Goal: Task Accomplishment & Management: Complete application form

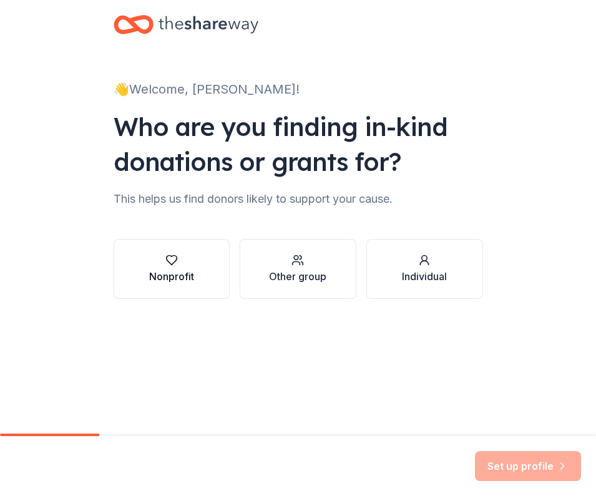
click at [174, 270] on div "Nonprofit" at bounding box center [171, 276] width 45 height 15
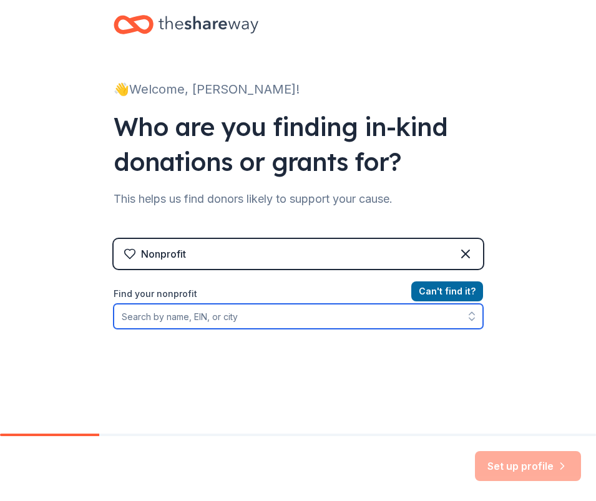
click at [197, 322] on input "Find your nonprofit" at bounding box center [299, 316] width 370 height 25
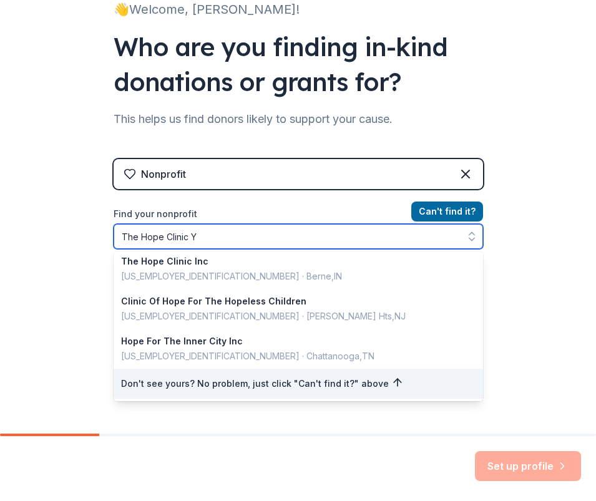
scroll to position [2, 0]
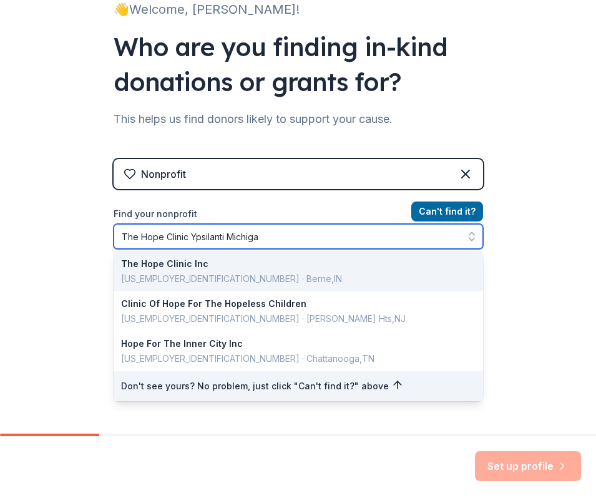
type input "The Hope Clinic Ypsilanti [US_STATE]"
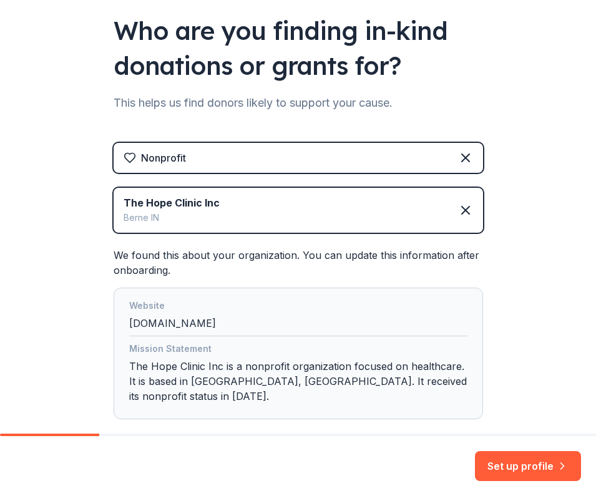
scroll to position [76, 0]
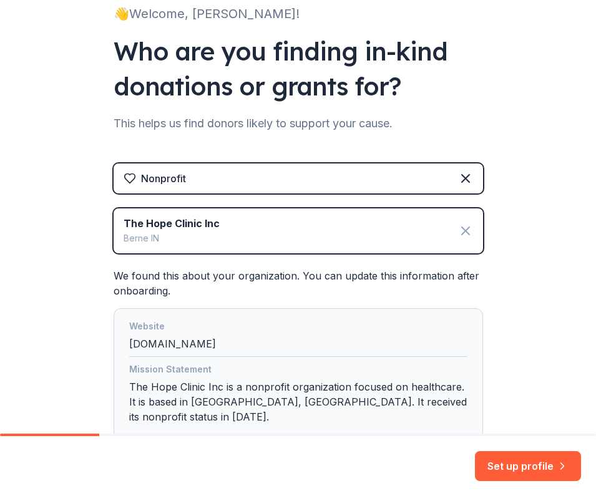
click at [458, 232] on icon at bounding box center [465, 230] width 15 height 15
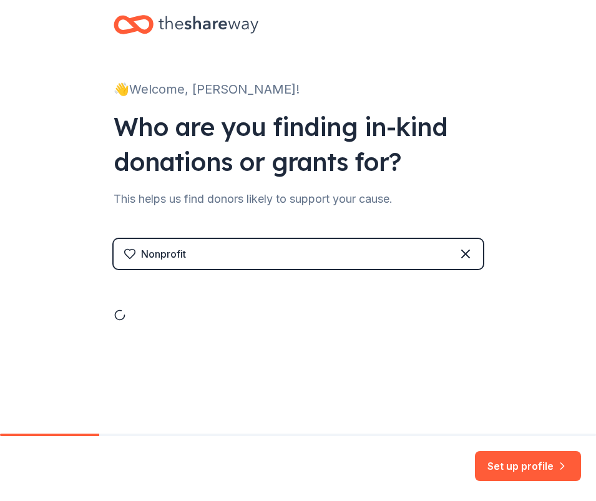
scroll to position [0, 0]
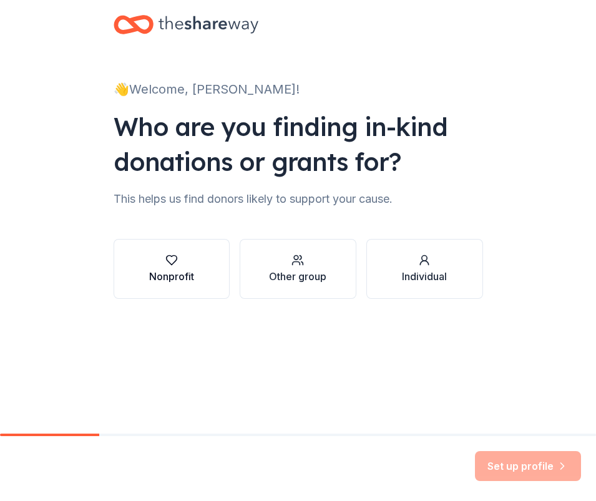
click at [173, 270] on div "Nonprofit" at bounding box center [171, 276] width 45 height 15
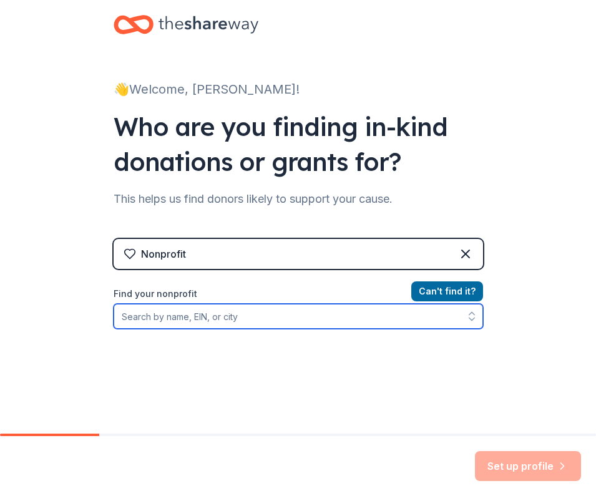
click at [275, 315] on input "Find your nonprofit" at bounding box center [299, 316] width 370 height 25
paste input "3 8 - 2 4 6 9 0 0 7"
type input "3 8 - 2 4 6 9 0 0 7"
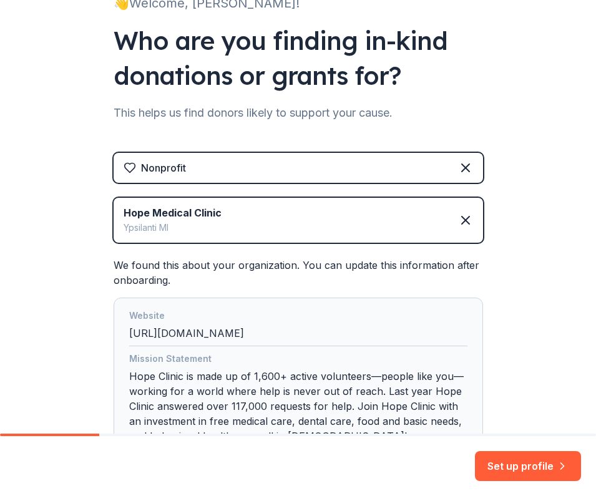
scroll to position [257, 0]
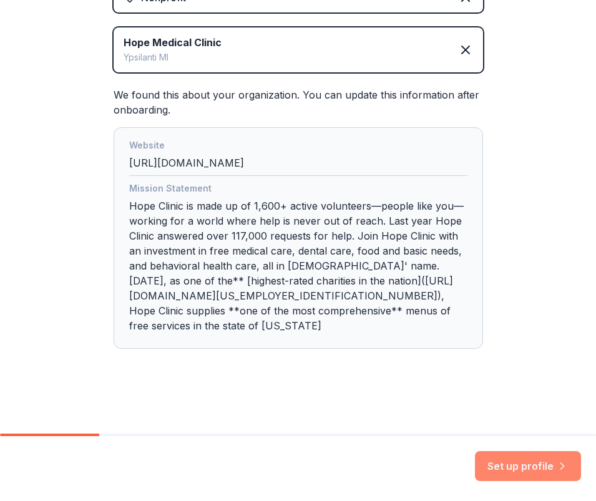
click at [534, 471] on button "Set up profile" at bounding box center [528, 466] width 106 height 30
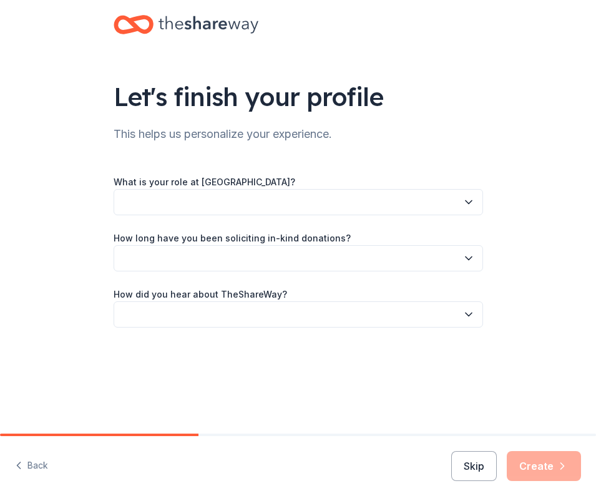
click at [185, 211] on button "button" at bounding box center [299, 202] width 370 height 26
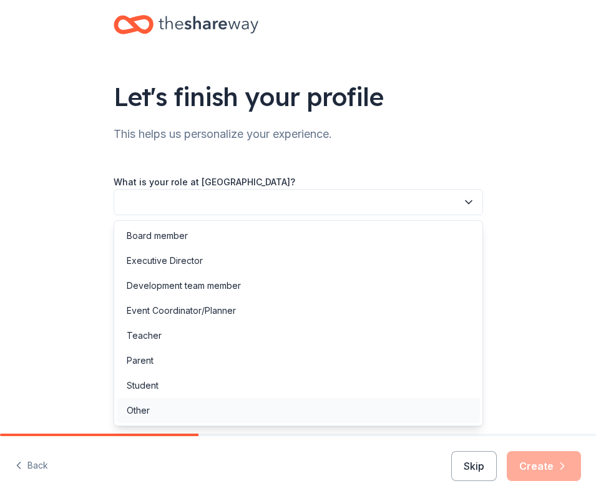
click at [134, 407] on div "Other" at bounding box center [138, 410] width 23 height 15
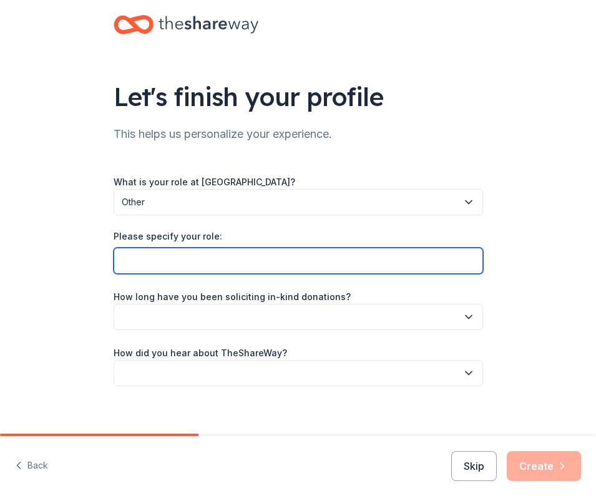
click at [164, 260] on input "Please specify your role:" at bounding box center [299, 261] width 370 height 26
type input "Volunteer"
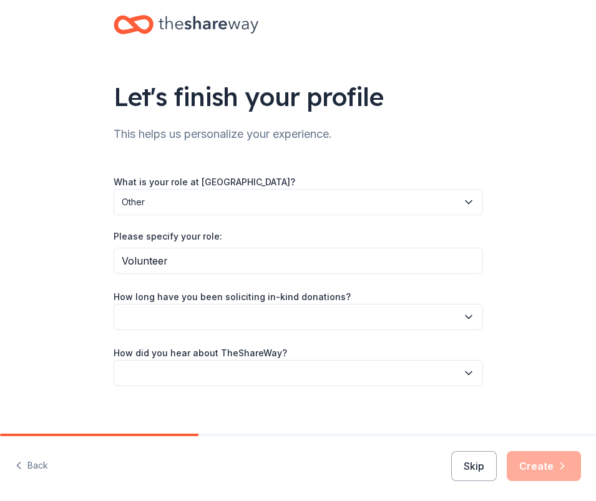
click at [255, 323] on button "button" at bounding box center [299, 317] width 370 height 26
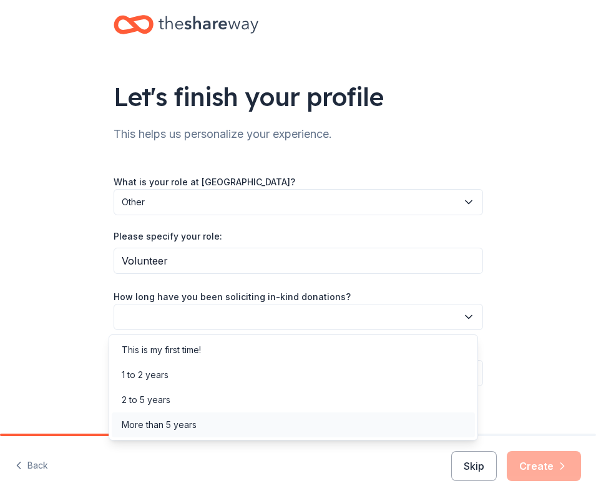
click at [197, 428] on div "More than 5 years" at bounding box center [293, 425] width 363 height 25
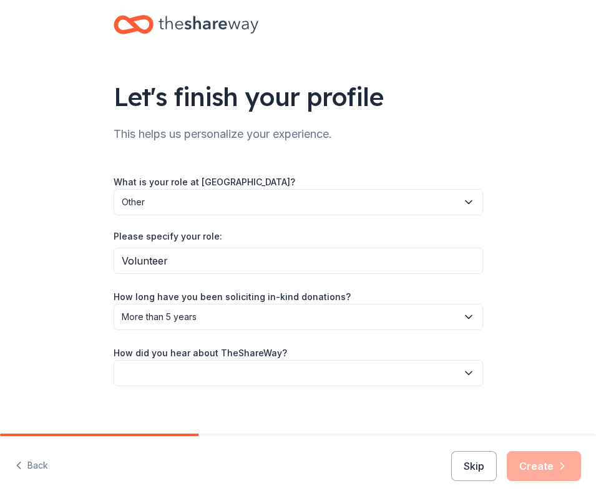
click at [187, 366] on button "button" at bounding box center [299, 373] width 370 height 26
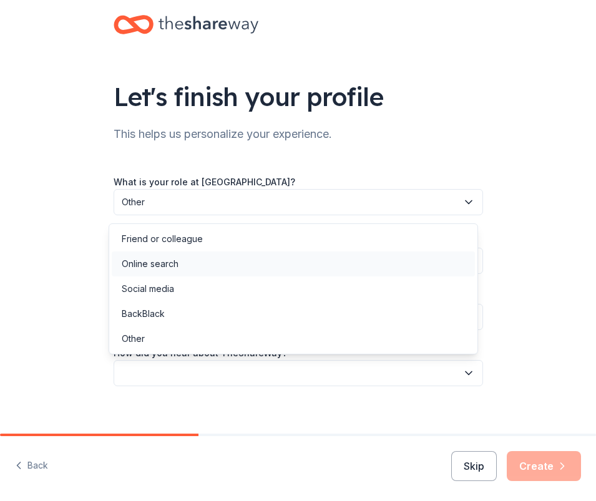
click at [147, 267] on div "Online search" at bounding box center [150, 264] width 57 height 15
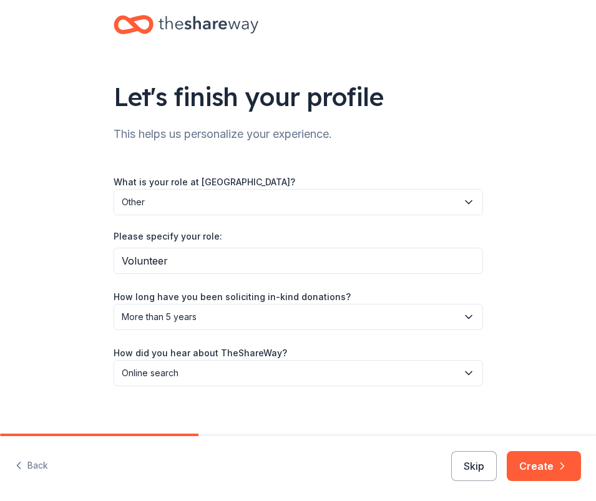
scroll to position [12, 0]
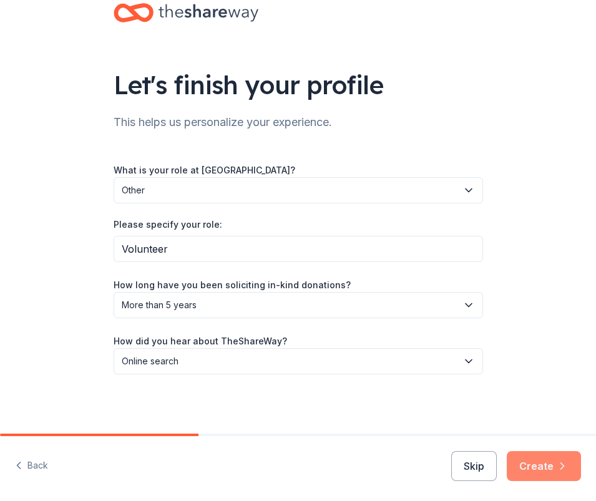
click at [526, 460] on button "Create" at bounding box center [544, 466] width 74 height 30
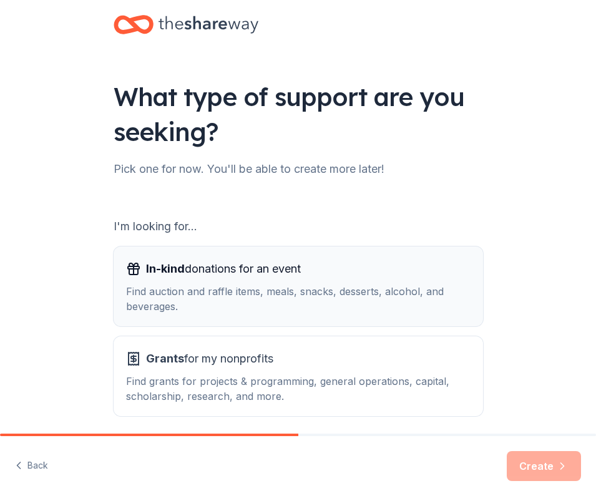
click at [217, 303] on div "Find auction and raffle items, meals, snacks, desserts, alcohol, and beverages." at bounding box center [298, 299] width 345 height 30
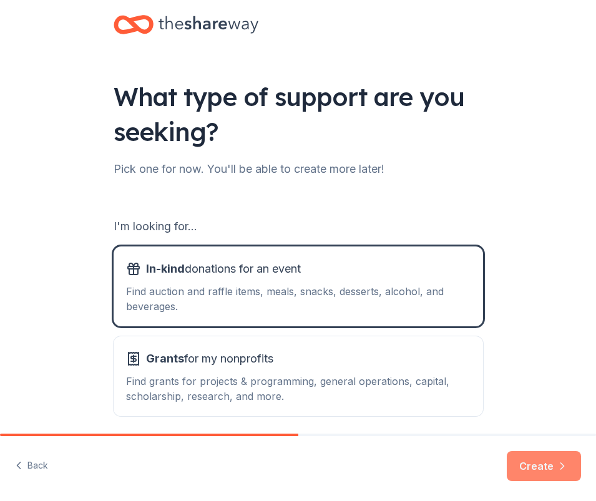
click at [534, 463] on button "Create" at bounding box center [544, 466] width 74 height 30
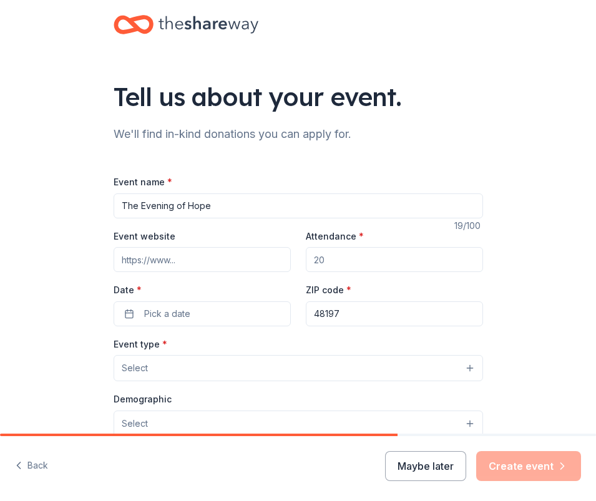
type input "The Evening of Hope"
click at [190, 258] on input "Event website" at bounding box center [202, 259] width 177 height 25
click at [357, 262] on input "Attendance *" at bounding box center [394, 259] width 177 height 25
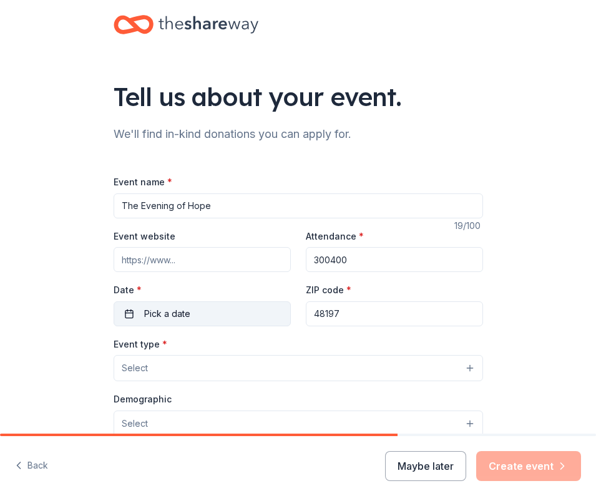
type input "300400"
click at [210, 311] on button "Pick a date" at bounding box center [202, 314] width 177 height 25
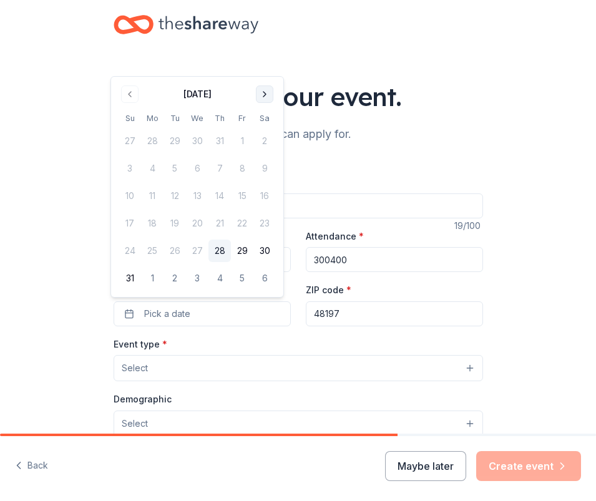
click at [265, 91] on button "Go to next month" at bounding box center [264, 94] width 17 height 17
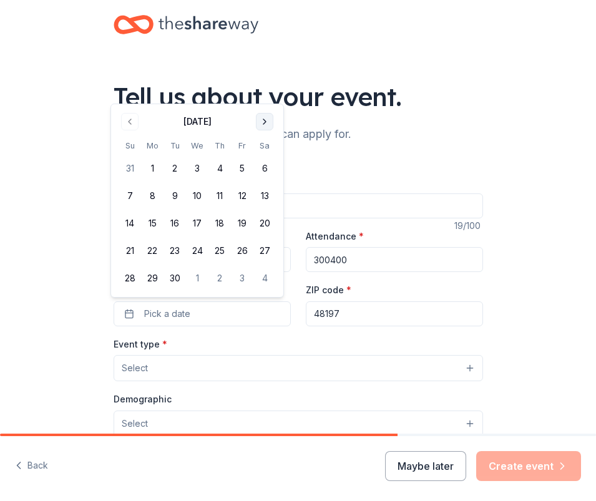
click at [265, 91] on div "Tell us about your event." at bounding box center [299, 96] width 370 height 35
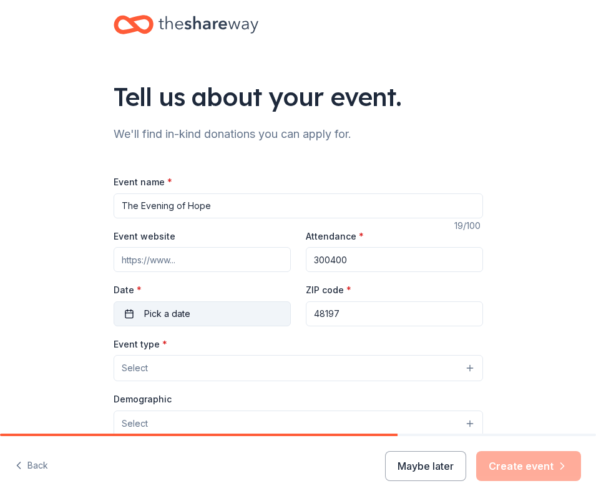
click at [220, 317] on button "Pick a date" at bounding box center [202, 314] width 177 height 25
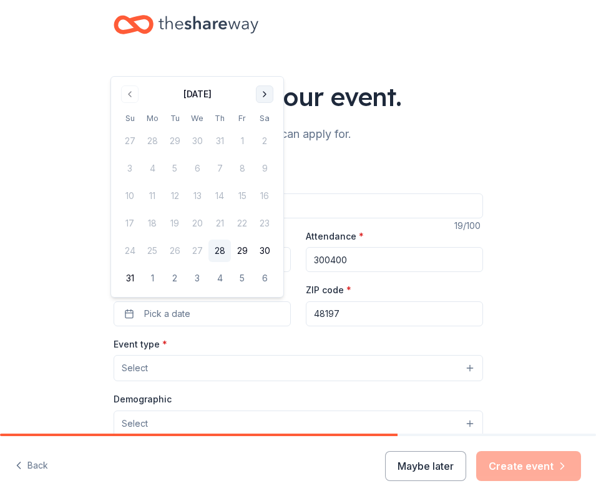
click at [258, 91] on button "Go to next month" at bounding box center [264, 94] width 17 height 17
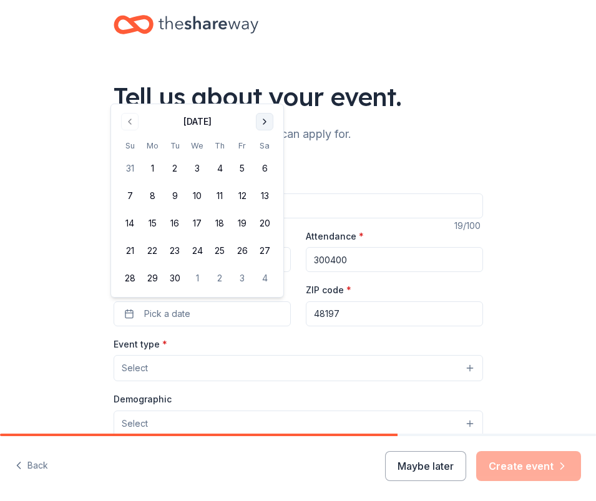
click at [267, 123] on button "Go to next month" at bounding box center [264, 121] width 17 height 17
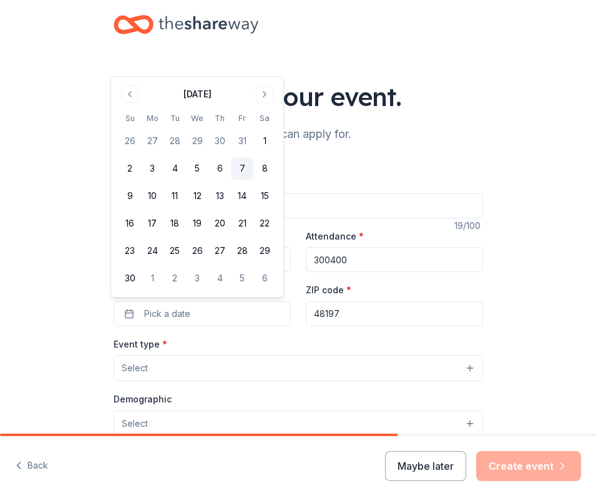
click at [242, 164] on button "7" at bounding box center [242, 168] width 22 height 22
click at [230, 370] on button "Select" at bounding box center [299, 368] width 370 height 26
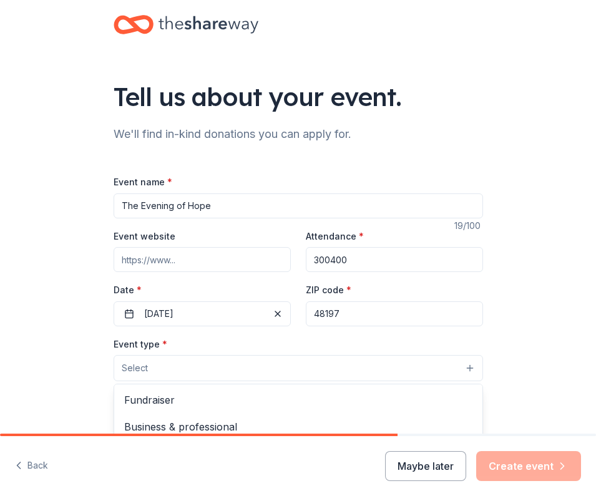
scroll to position [21, 0]
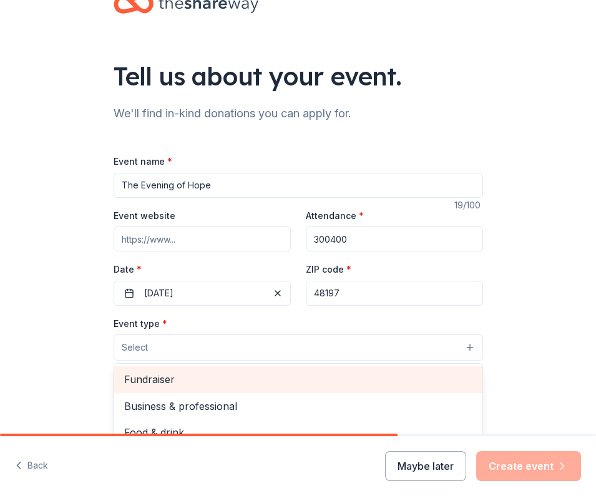
click at [182, 383] on span "Fundraiser" at bounding box center [298, 379] width 348 height 16
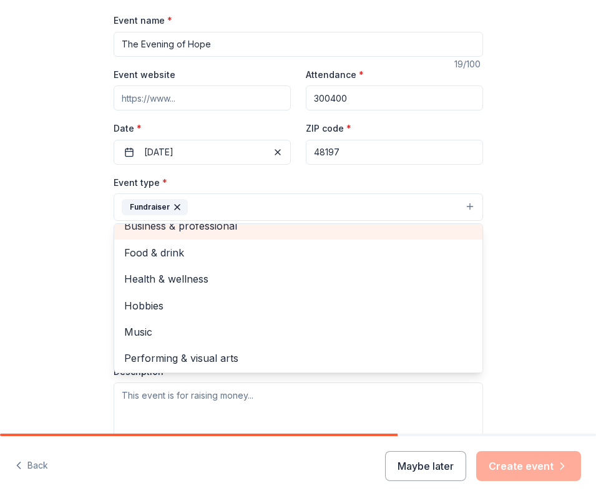
scroll to position [208, 0]
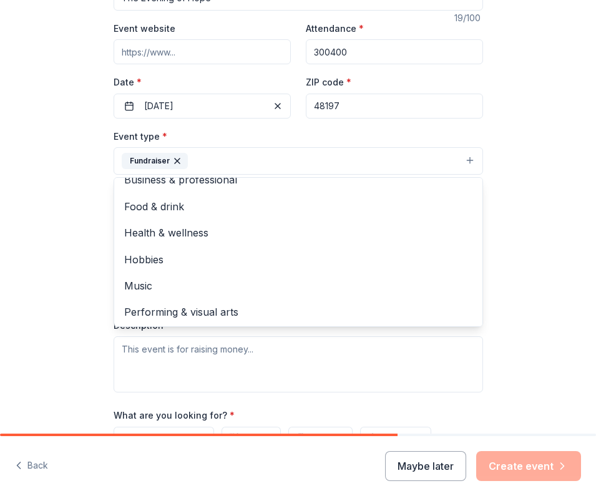
click at [546, 330] on div "Tell us about your event. We'll find in-kind donations you can apply for. Event…" at bounding box center [298, 198] width 596 height 812
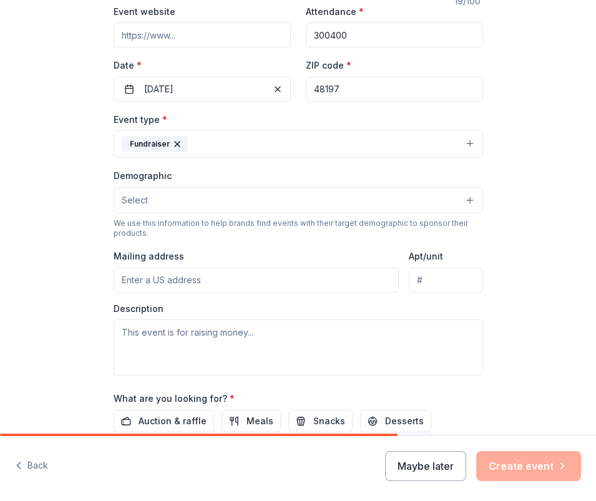
scroll to position [267, 0]
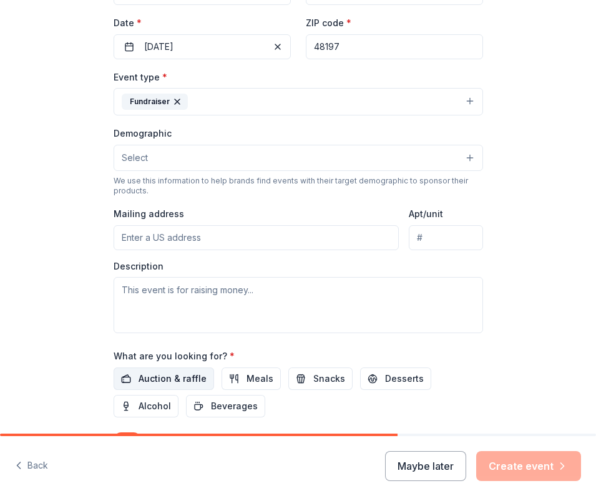
click at [179, 371] on span "Auction & raffle" at bounding box center [173, 378] width 68 height 15
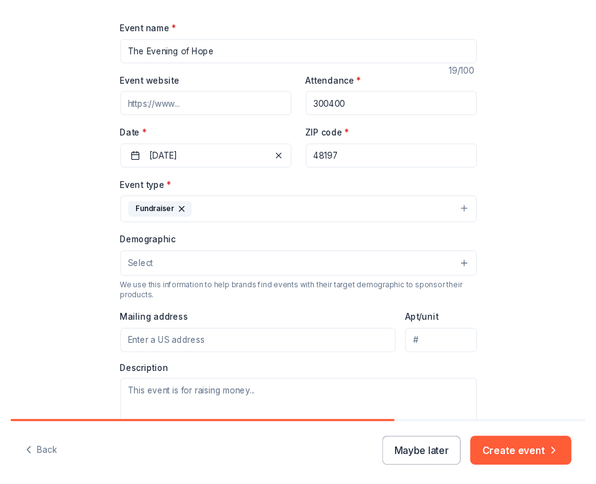
scroll to position [0, 0]
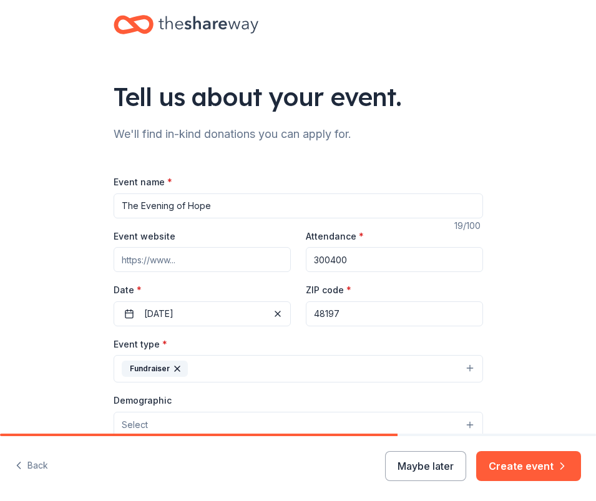
click at [168, 260] on input "Event website" at bounding box center [202, 259] width 177 height 25
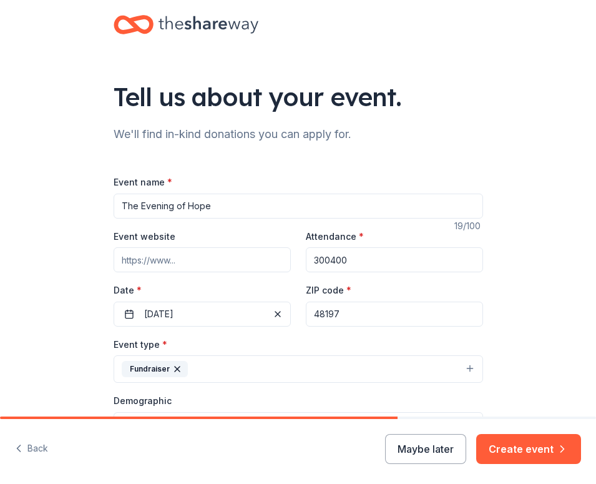
paste input "[URL][DOMAIN_NAME]"
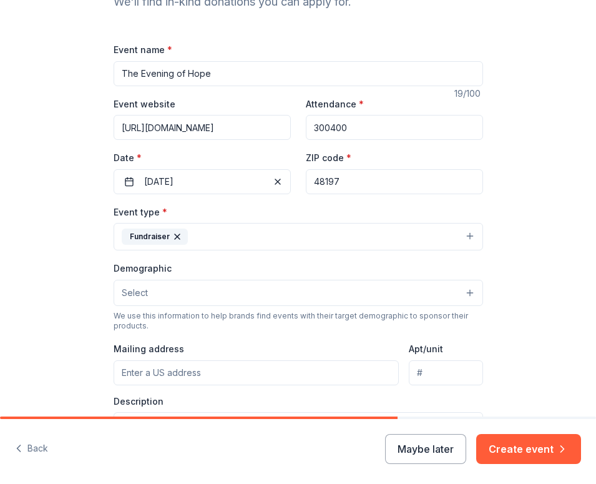
scroll to position [218, 0]
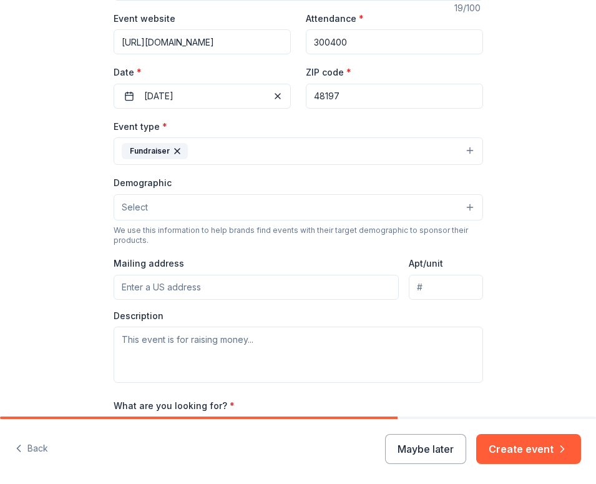
type input "[URL][DOMAIN_NAME]"
click at [165, 209] on button "Select" at bounding box center [299, 207] width 370 height 26
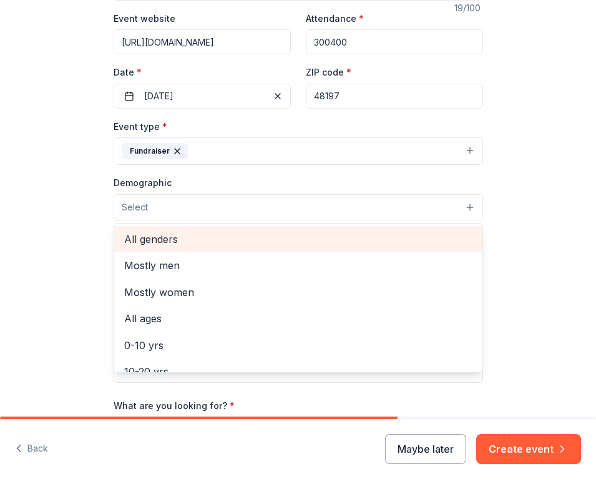
click at [164, 237] on span "All genders" at bounding box center [298, 239] width 348 height 16
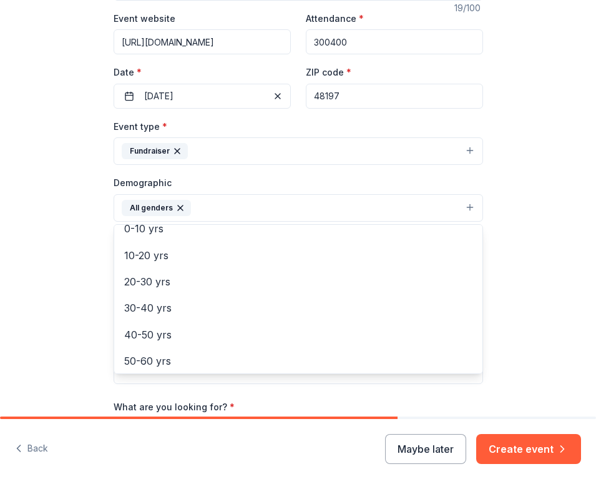
scroll to position [171, 0]
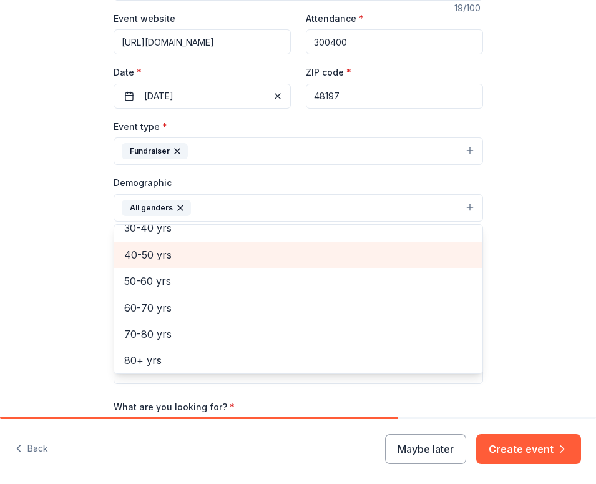
click at [156, 248] on span "40-50 yrs" at bounding box center [298, 255] width 348 height 16
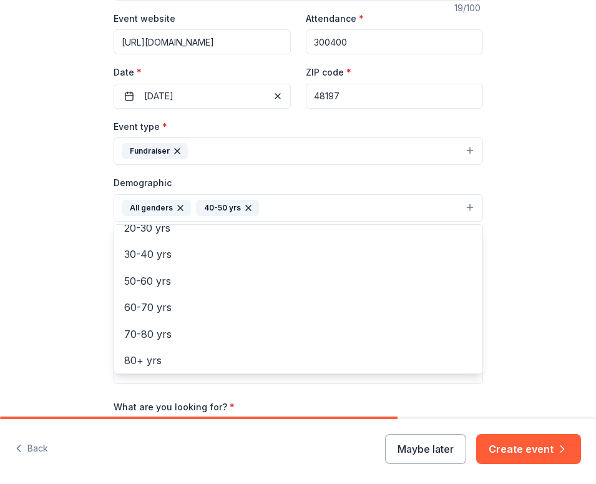
click at [243, 205] on icon "button" at bounding box center [248, 208] width 10 height 10
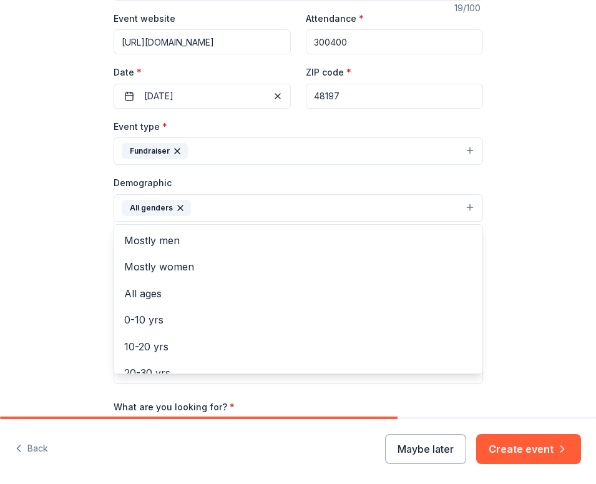
click at [209, 205] on button "All genders" at bounding box center [299, 207] width 370 height 27
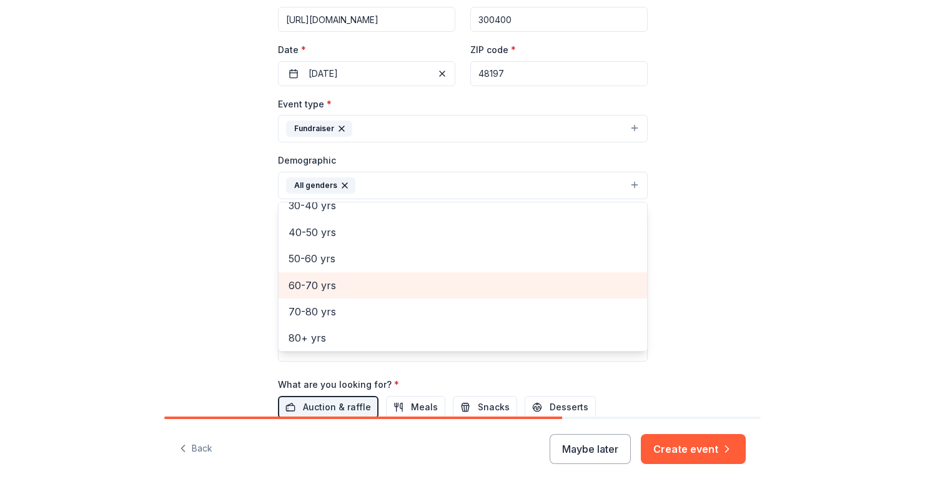
scroll to position [394, 0]
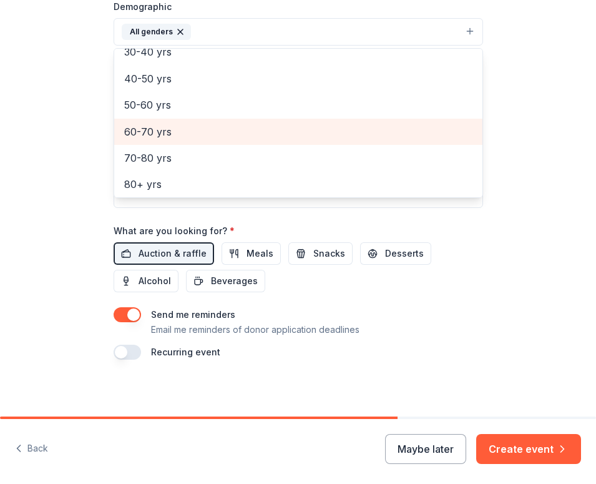
click at [513, 291] on div "Tell us about your event. We'll find in-kind donations you can apply for. Event…" at bounding box center [298, 12] width 596 height 813
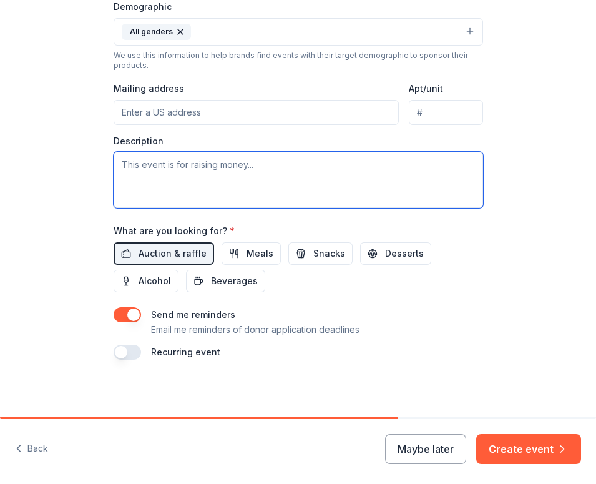
click at [192, 168] on textarea at bounding box center [299, 180] width 370 height 56
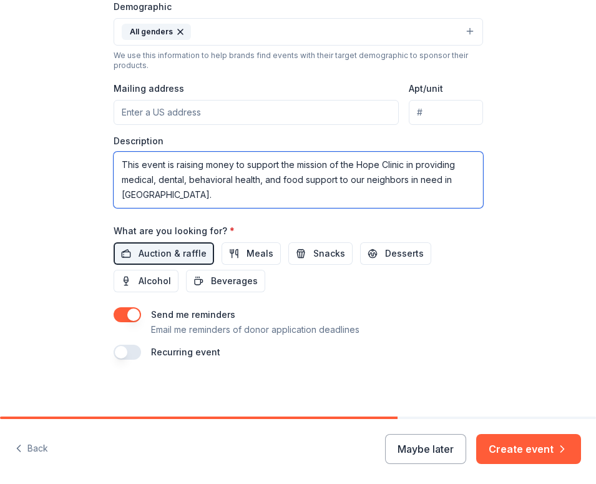
type textarea "This event is raising money to support the mission of the Hope Clinic in provid…"
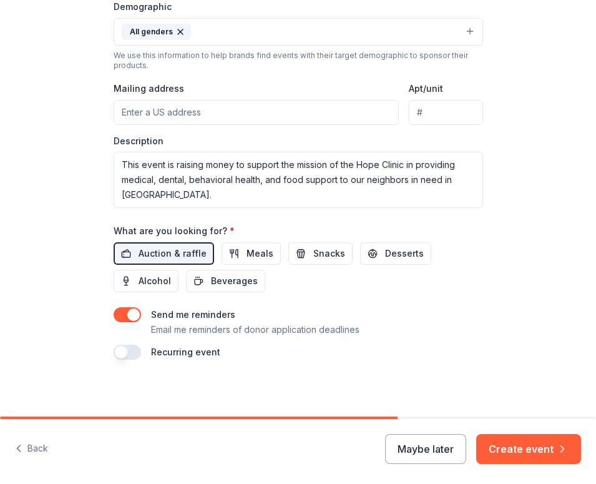
click at [130, 313] on button "button" at bounding box center [127, 314] width 27 height 15
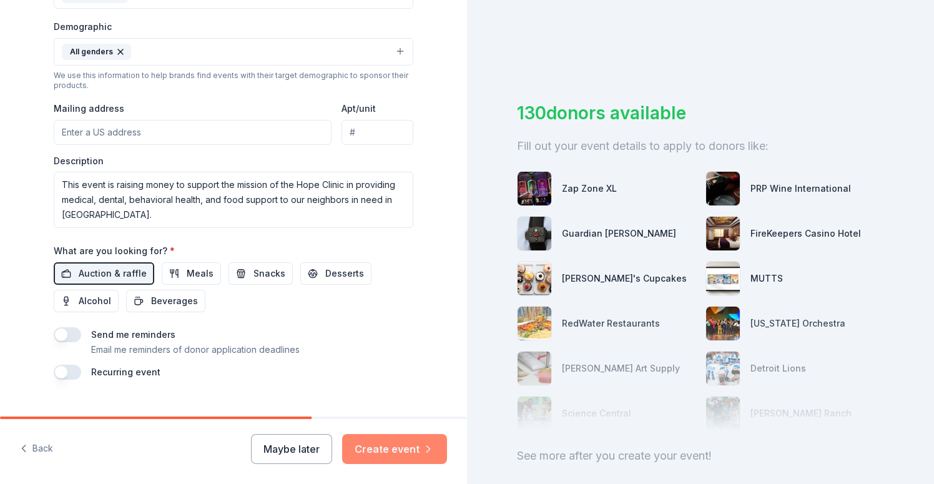
click at [396, 455] on button "Create event" at bounding box center [394, 449] width 105 height 30
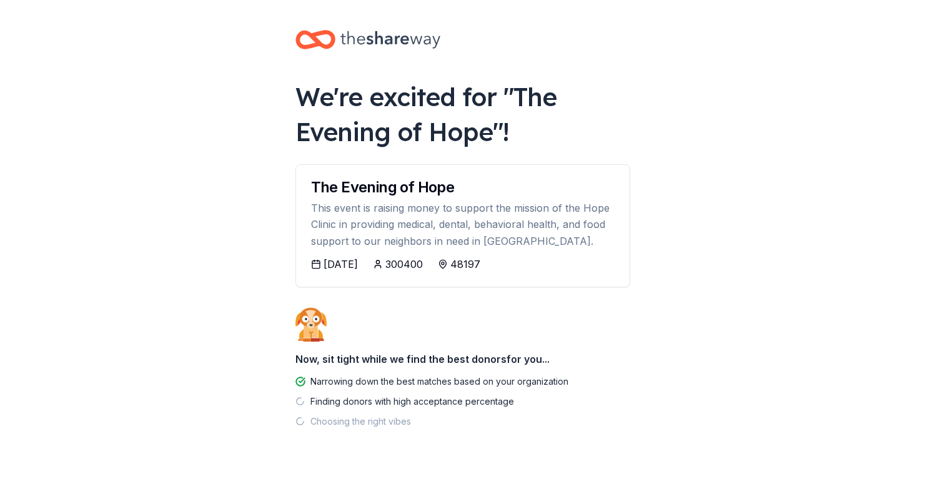
scroll to position [26, 0]
